Goal: Information Seeking & Learning: Understand process/instructions

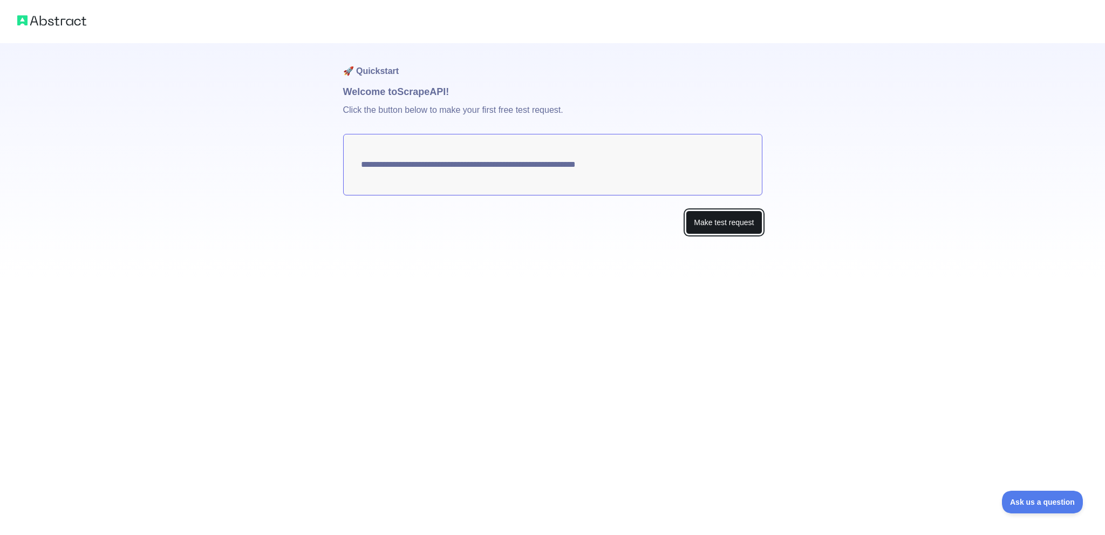
click at [718, 224] on button "Make test request" at bounding box center [724, 222] width 76 height 24
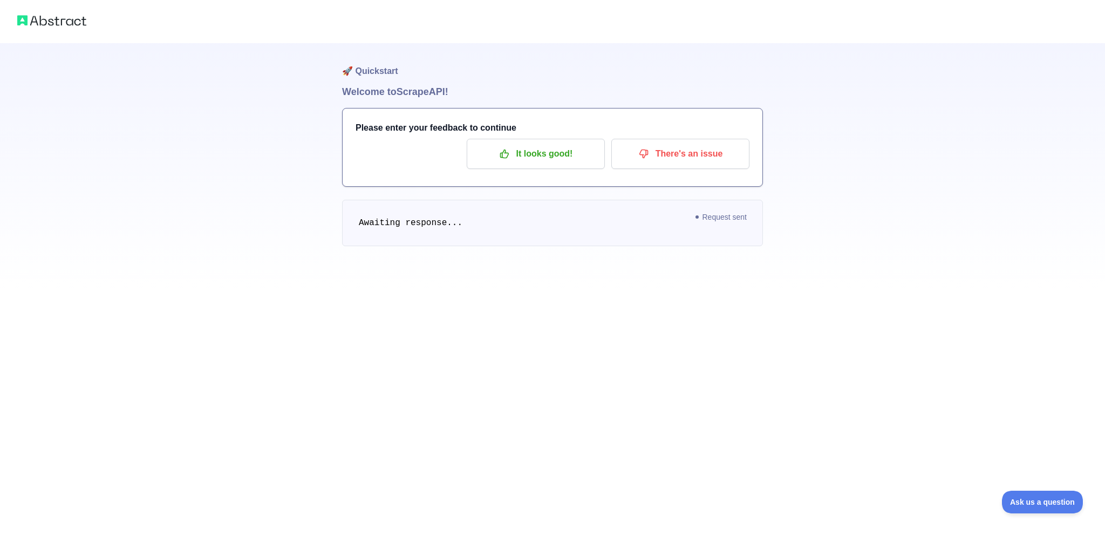
click at [714, 220] on span "Request sent" at bounding box center [721, 216] width 62 height 13
click at [731, 223] on span "Request sent" at bounding box center [721, 216] width 62 height 13
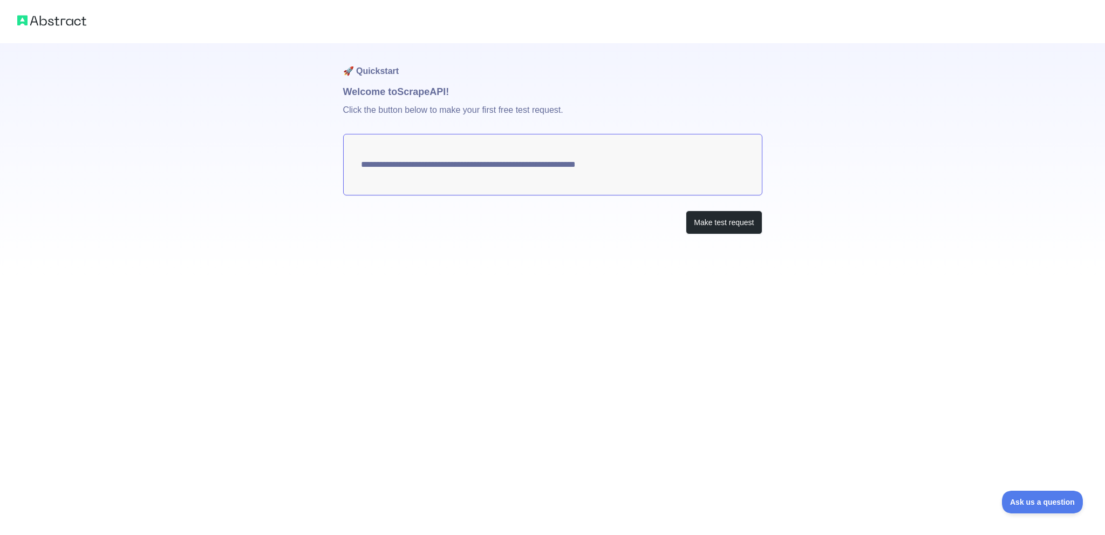
click at [36, 17] on img at bounding box center [51, 20] width 69 height 15
click at [43, 23] on img at bounding box center [51, 20] width 69 height 15
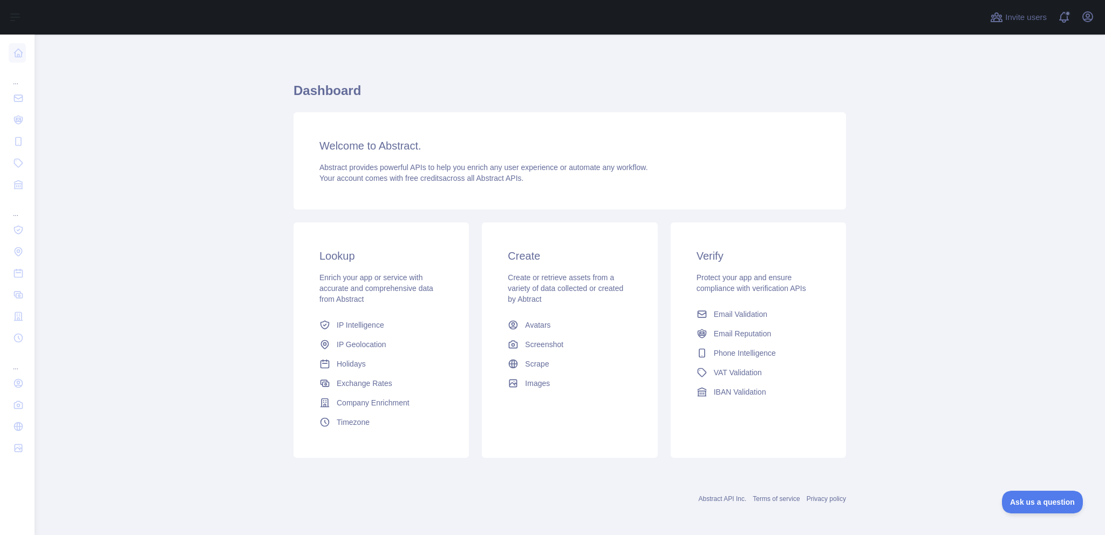
click at [390, 149] on h3 "Welcome to Abstract." at bounding box center [569, 145] width 501 height 15
click at [552, 358] on link "Scrape" at bounding box center [569, 363] width 132 height 19
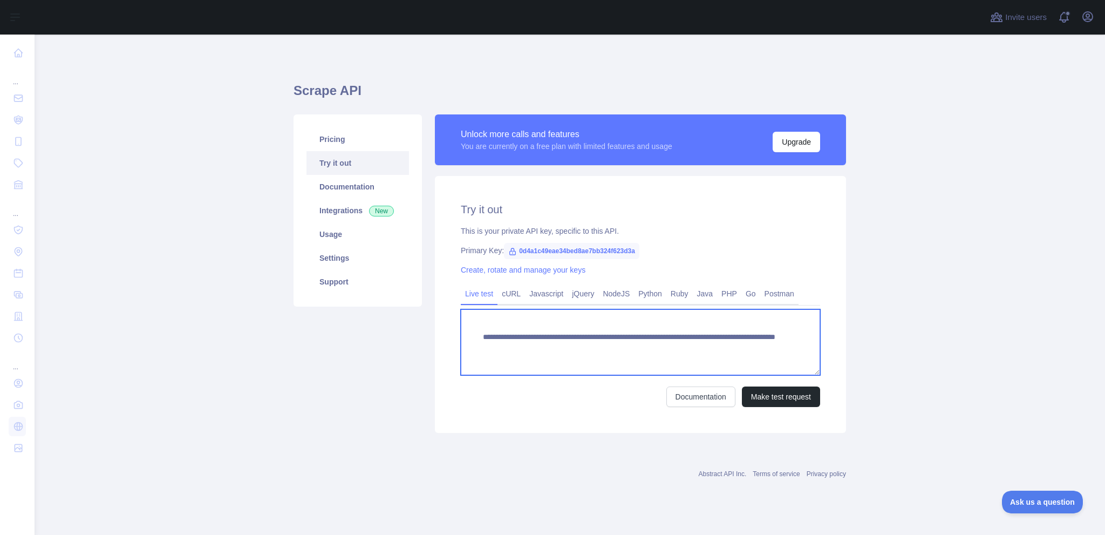
click at [505, 339] on textarea "**********" at bounding box center [640, 342] width 359 height 66
drag, startPoint x: 505, startPoint y: 339, endPoint x: 488, endPoint y: 316, distance: 29.7
click at [488, 316] on textarea "**********" at bounding box center [640, 342] width 359 height 66
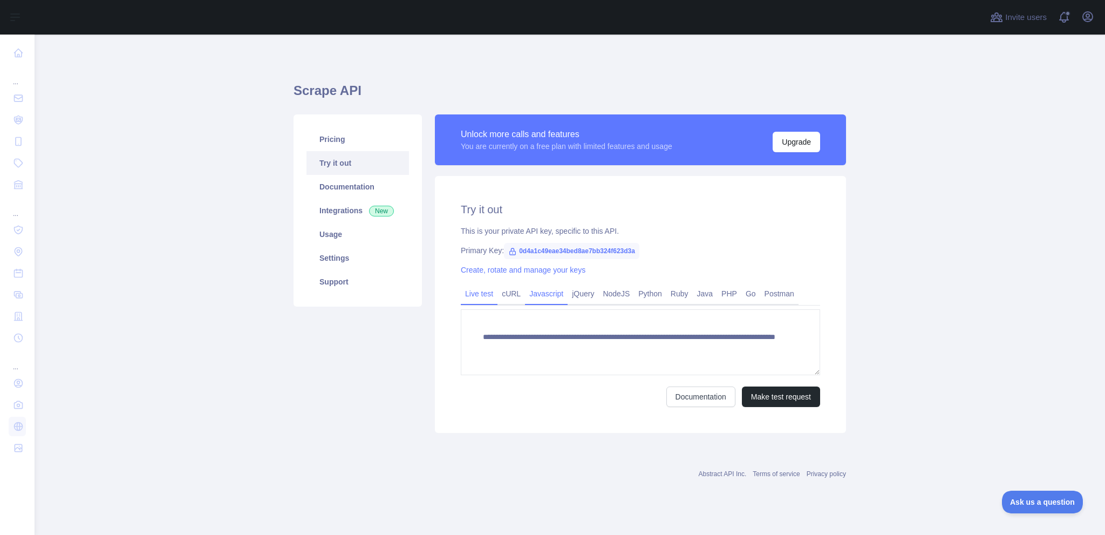
click at [546, 296] on link "Javascript" at bounding box center [546, 293] width 43 height 17
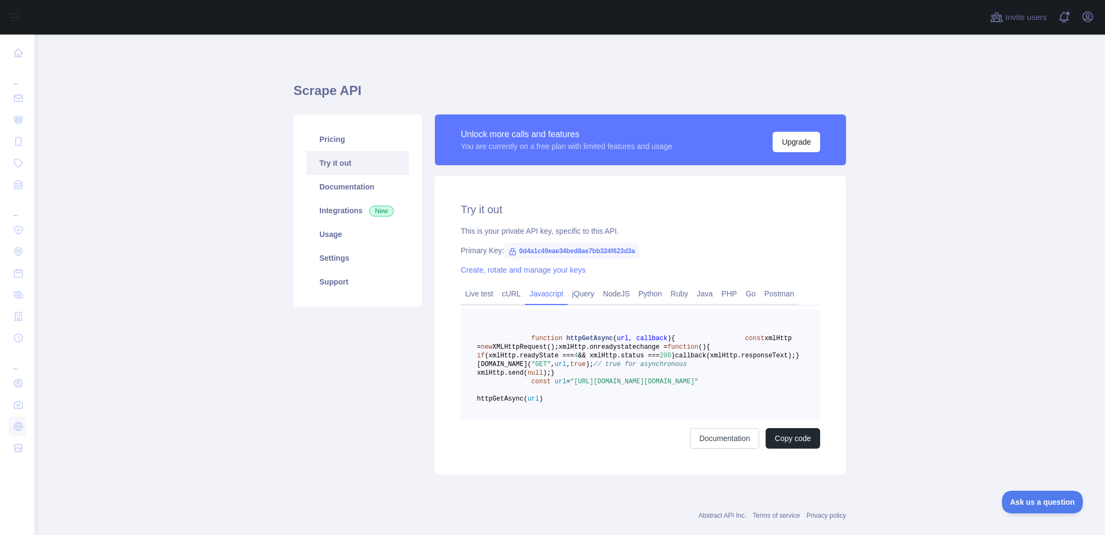
click at [546, 296] on link "Javascript" at bounding box center [546, 293] width 43 height 17
click at [645, 293] on link "Python" at bounding box center [650, 293] width 32 height 17
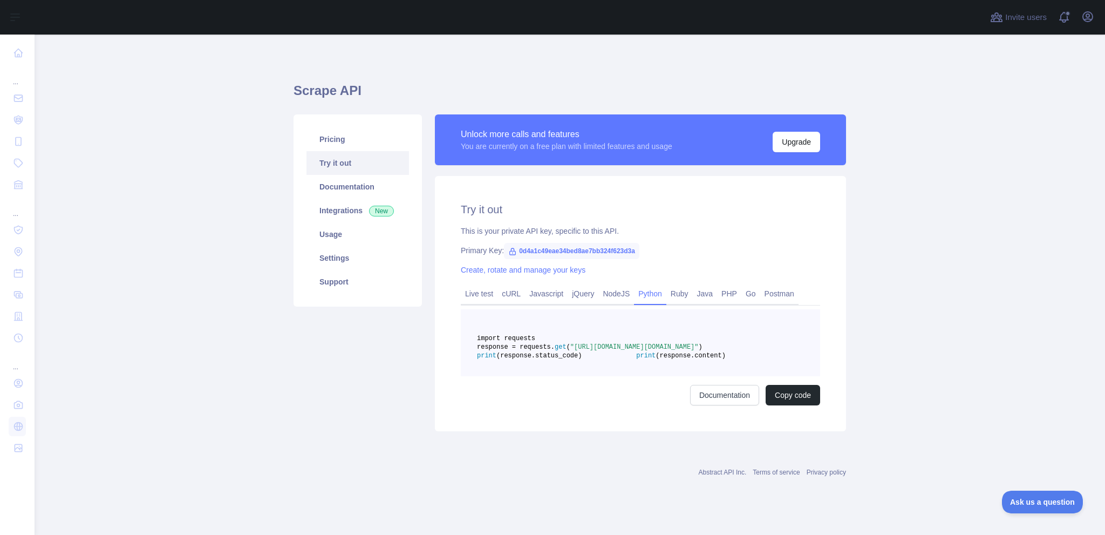
click at [554, 351] on span "response = requests." at bounding box center [516, 347] width 78 height 8
click at [655, 359] on span "(response.content)" at bounding box center [690, 356] width 70 height 8
drag, startPoint x: 608, startPoint y: 380, endPoint x: 524, endPoint y: 327, distance: 99.5
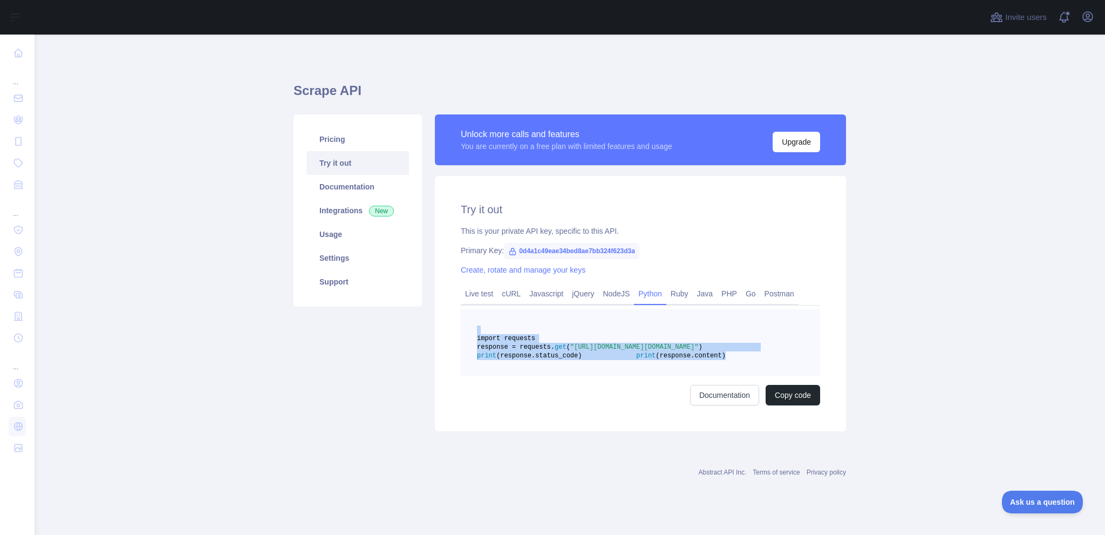
click at [524, 327] on pre "import requests response = requests. get ( "[URL][DOMAIN_NAME][DOMAIN_NAME]" ) …" at bounding box center [640, 342] width 359 height 67
drag, startPoint x: 524, startPoint y: 327, endPoint x: 806, endPoint y: 398, distance: 290.8
click at [806, 376] on pre "import requests response = requests. get ( "[URL][DOMAIN_NAME][DOMAIN_NAME]" ) …" at bounding box center [640, 342] width 359 height 67
click at [799, 405] on button "Copy code" at bounding box center [792, 395] width 54 height 20
click at [330, 212] on link "Integrations New" at bounding box center [357, 210] width 102 height 24
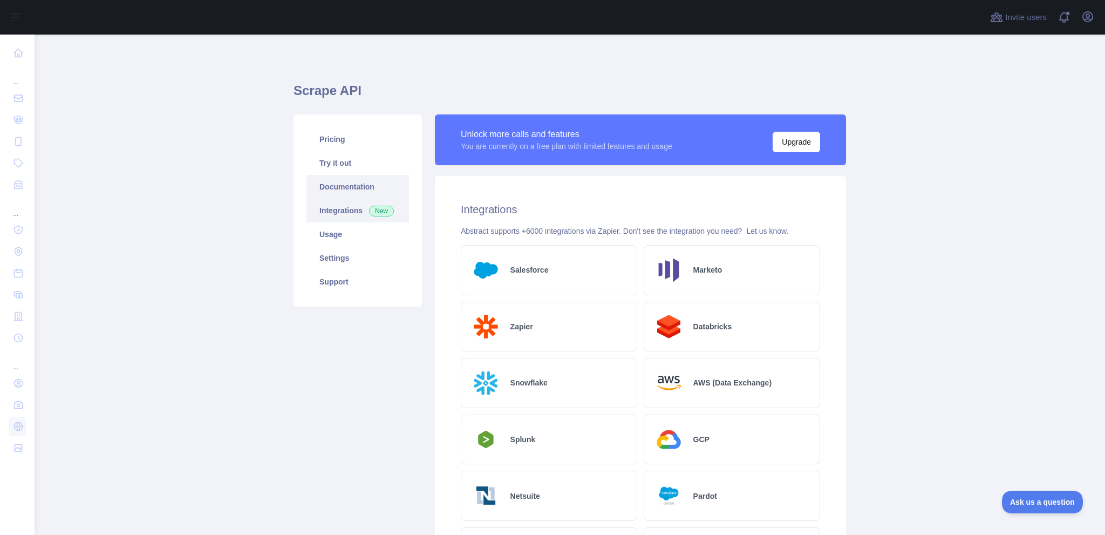
click at [382, 186] on link "Documentation" at bounding box center [357, 187] width 102 height 24
click at [352, 184] on link "Documentation" at bounding box center [357, 187] width 102 height 24
click at [337, 164] on link "Try it out" at bounding box center [357, 163] width 102 height 24
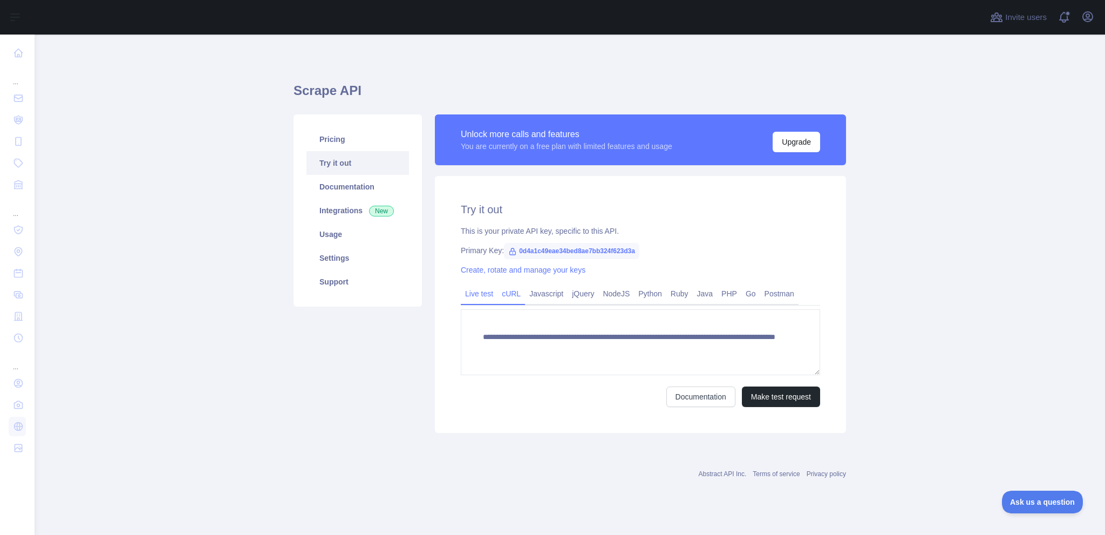
click at [502, 298] on link "cURL" at bounding box center [511, 293] width 28 height 17
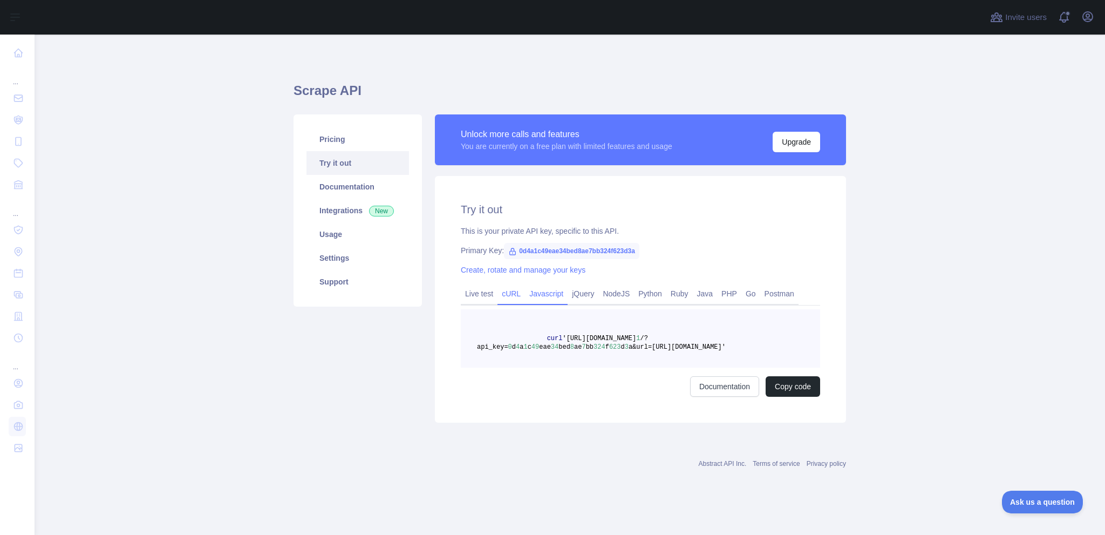
click at [545, 297] on link "Javascript" at bounding box center [546, 293] width 43 height 17
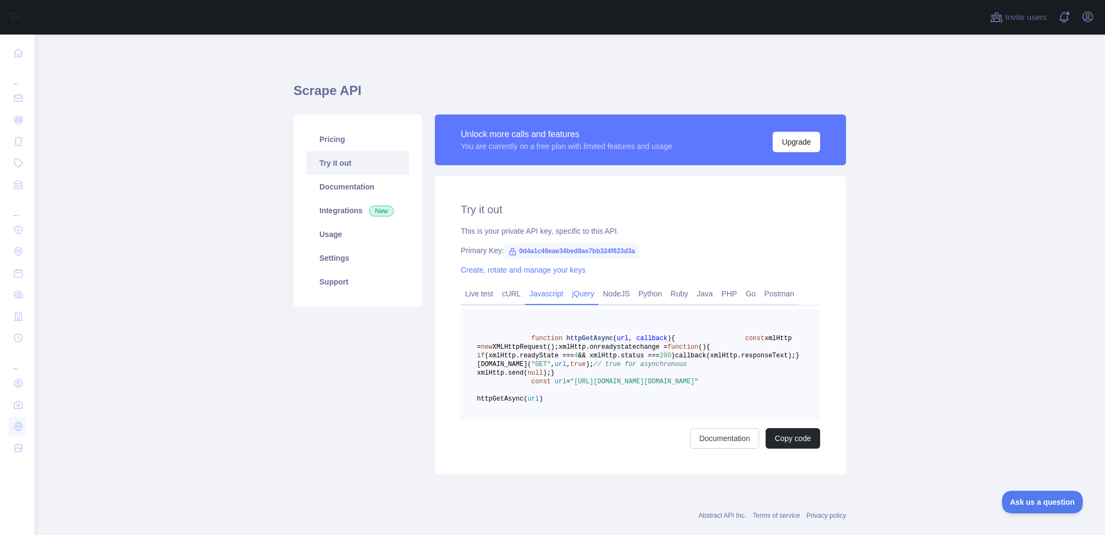
click at [581, 299] on link "jQuery" at bounding box center [582, 293] width 31 height 17
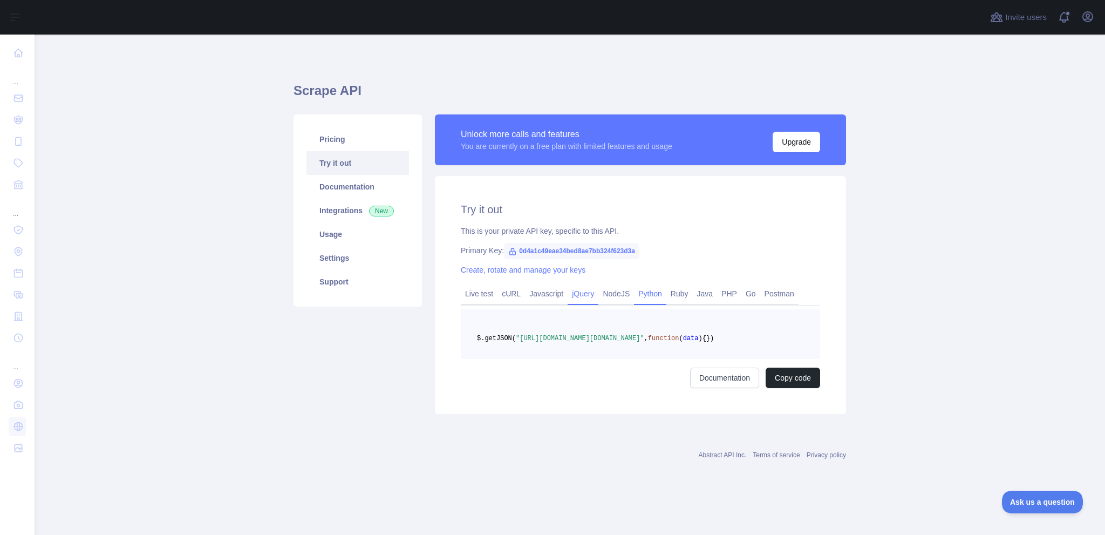
click at [657, 292] on link "Python" at bounding box center [650, 293] width 32 height 17
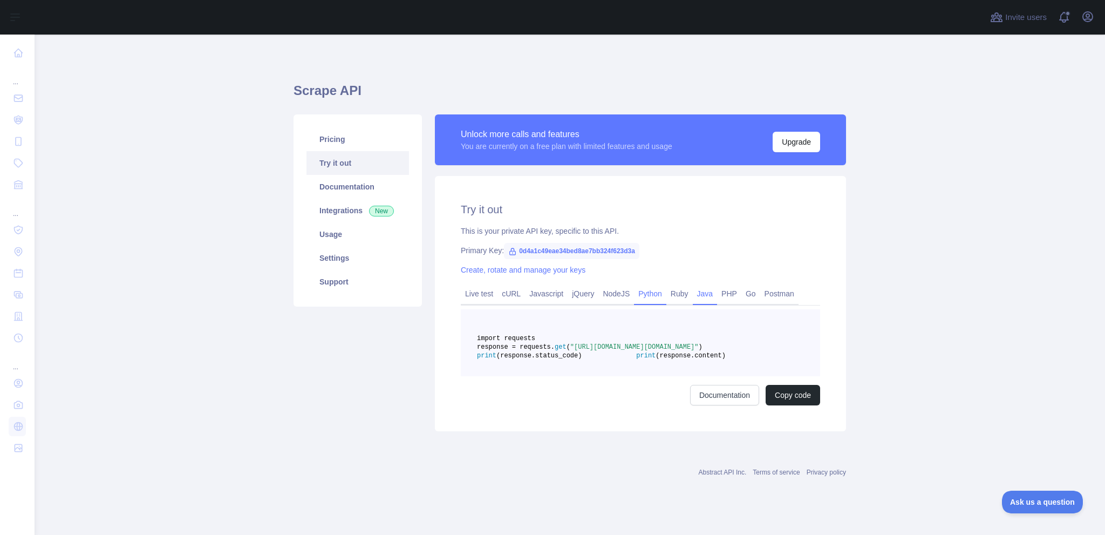
click at [693, 292] on link "Java" at bounding box center [705, 293] width 25 height 17
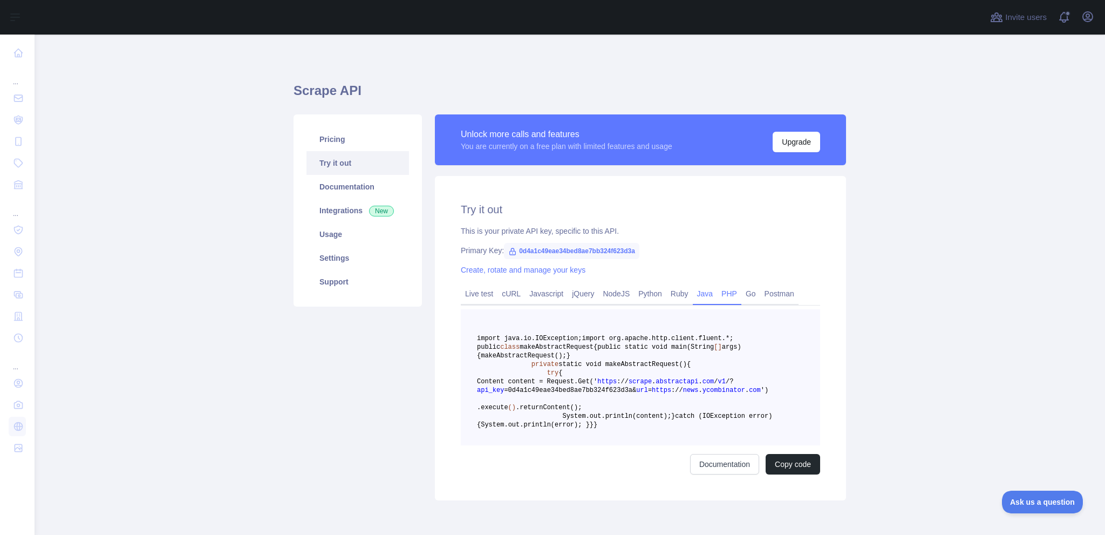
click at [723, 295] on link "PHP" at bounding box center [729, 293] width 24 height 17
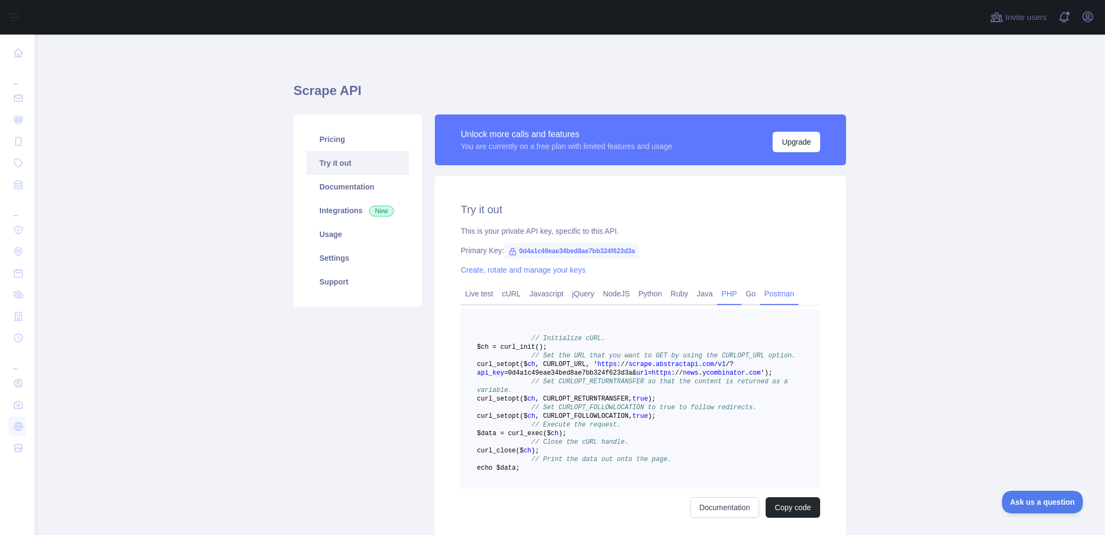
click at [760, 289] on link "Postman" at bounding box center [779, 293] width 38 height 17
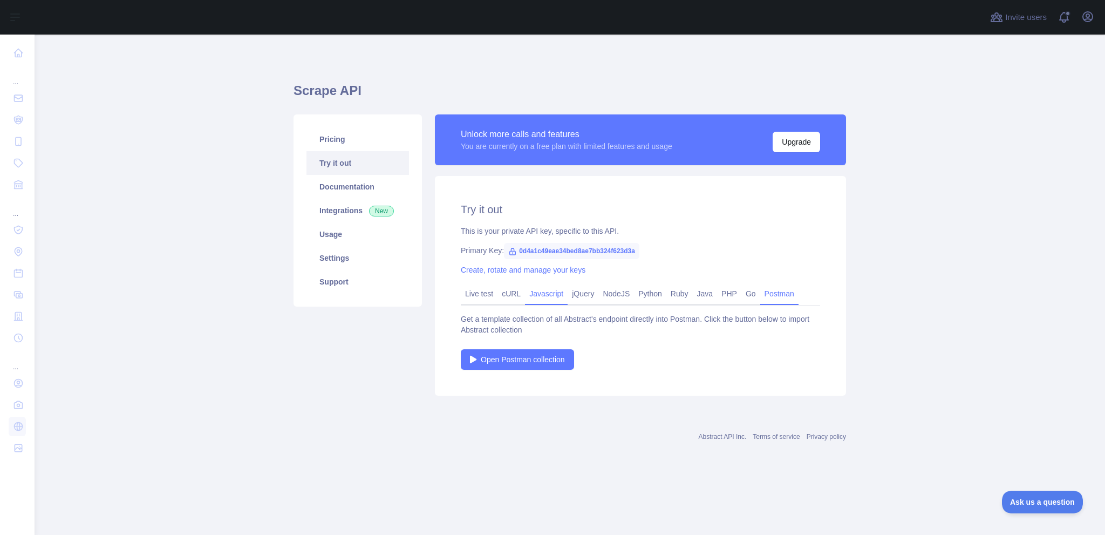
click at [525, 300] on link "Javascript" at bounding box center [546, 293] width 43 height 17
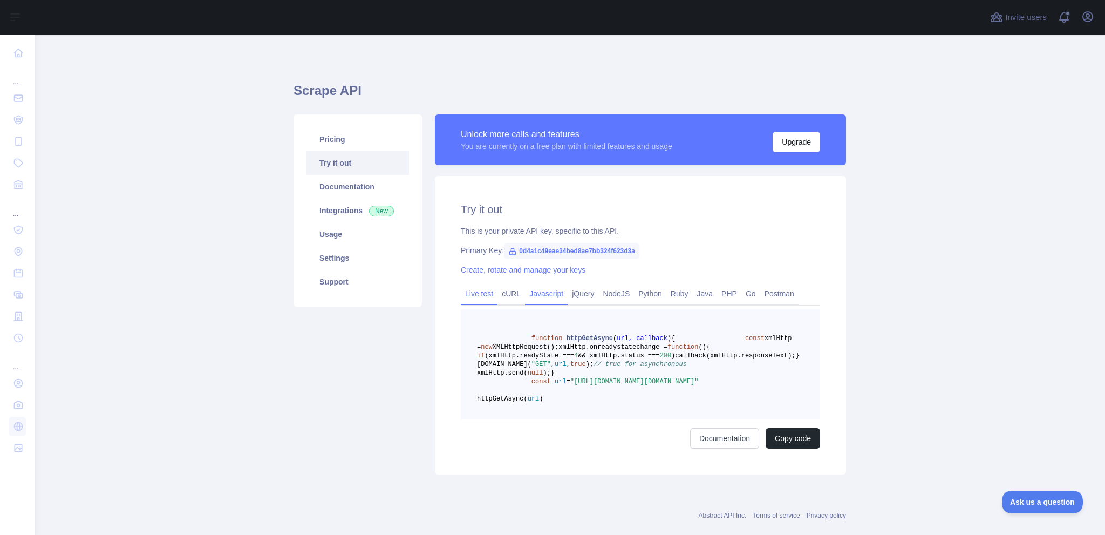
click at [478, 301] on link "Live test" at bounding box center [479, 293] width 37 height 17
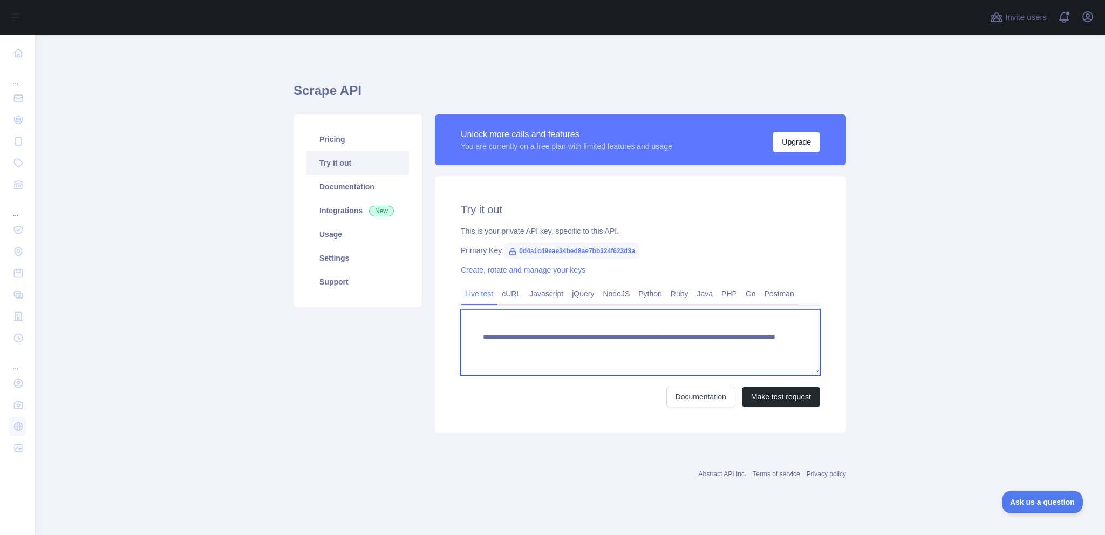
click at [620, 360] on textarea "**********" at bounding box center [640, 342] width 359 height 66
click at [772, 345] on textarea "**********" at bounding box center [640, 342] width 359 height 66
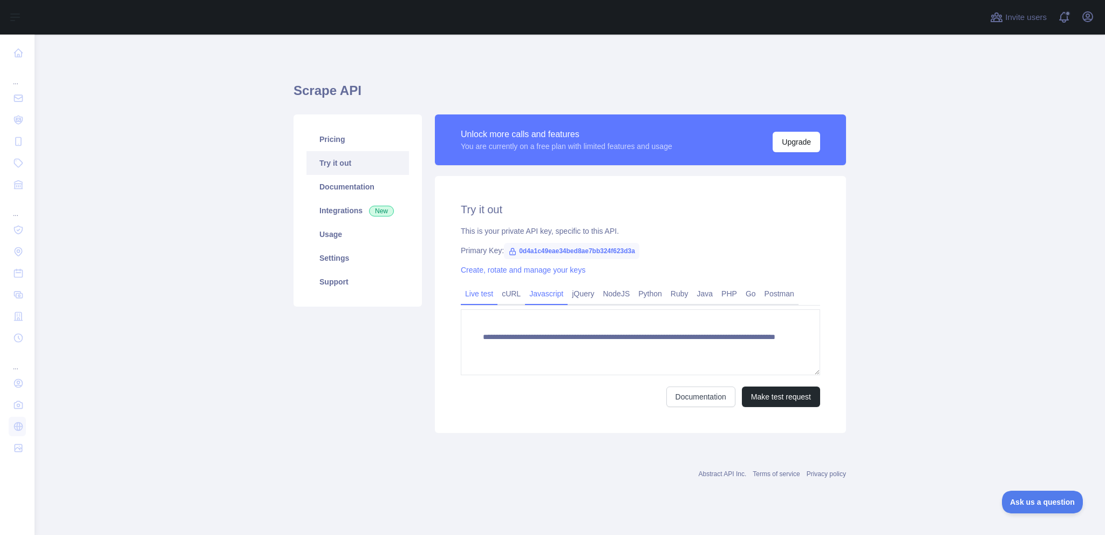
click at [558, 295] on link "Javascript" at bounding box center [546, 293] width 43 height 17
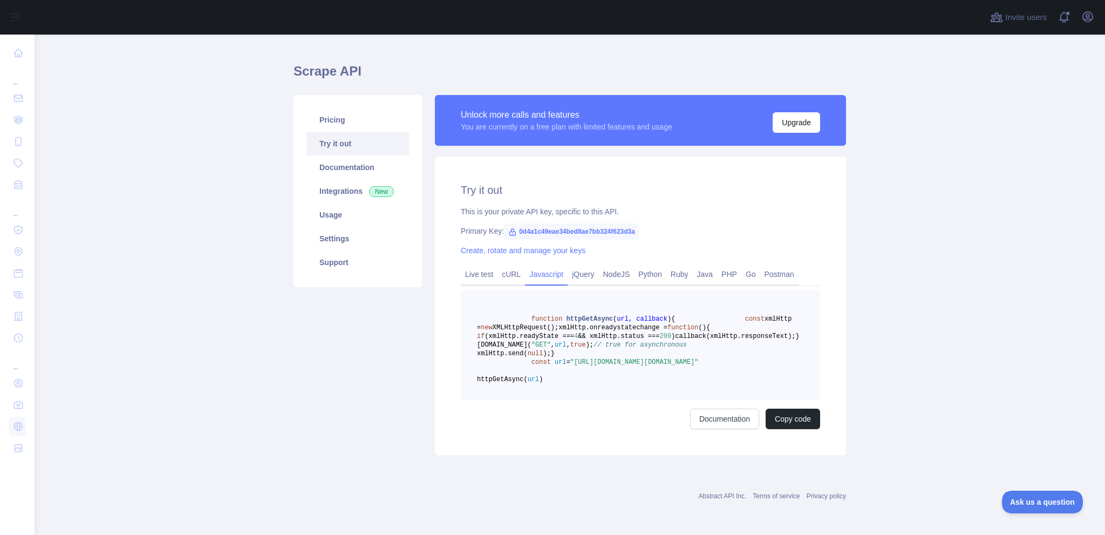
scroll to position [71, 0]
click at [776, 407] on div "function httpGetAsync ( url, callback ) { const xmlHttp = new XMLHttpRequest();…" at bounding box center [640, 359] width 359 height 139
click at [786, 421] on button "Copy code" at bounding box center [792, 418] width 54 height 20
